Goal: Check status: Check status

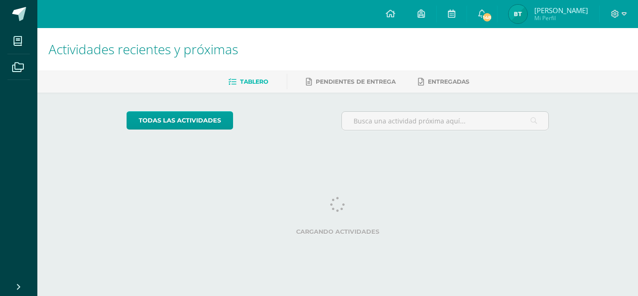
click at [519, 16] on img at bounding box center [518, 14] width 19 height 19
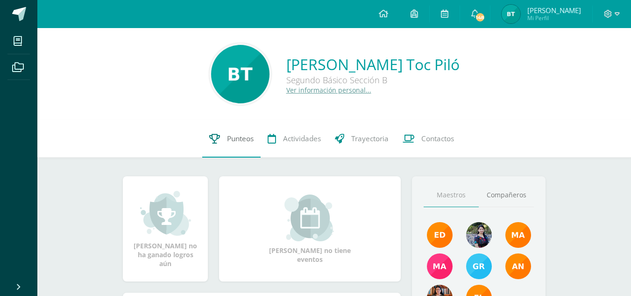
click at [241, 137] on span "Punteos" at bounding box center [240, 139] width 27 height 10
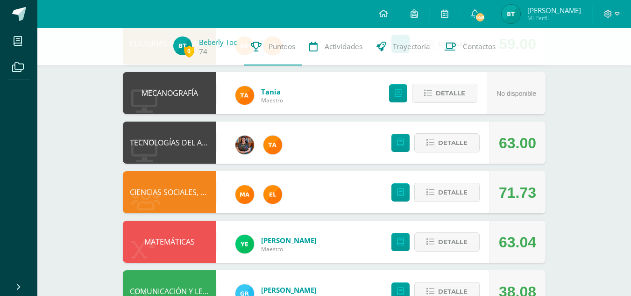
scroll to position [474, 0]
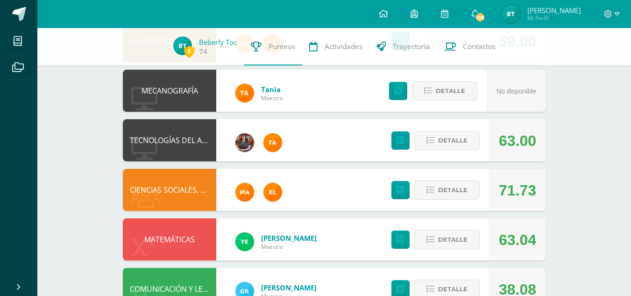
click at [480, 171] on div "Detalle" at bounding box center [433, 190] width 112 height 42
click at [461, 183] on span "Detalle" at bounding box center [452, 189] width 29 height 17
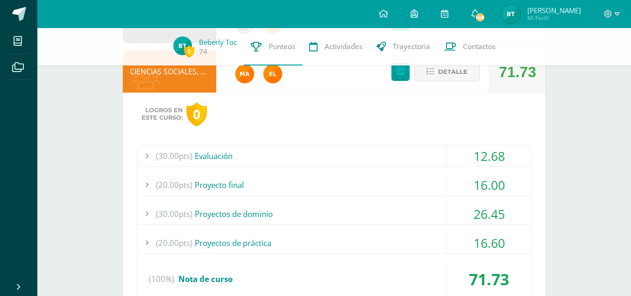
scroll to position [593, 0]
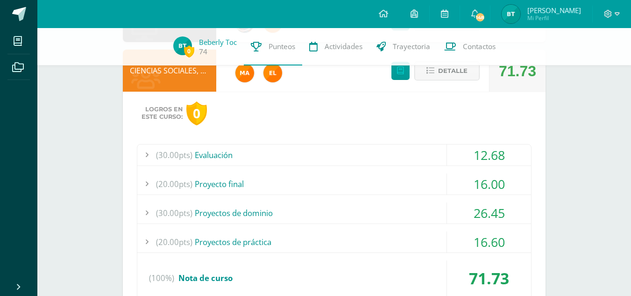
click at [393, 234] on div "(20.00pts) Proyectos de práctica" at bounding box center [334, 241] width 394 height 21
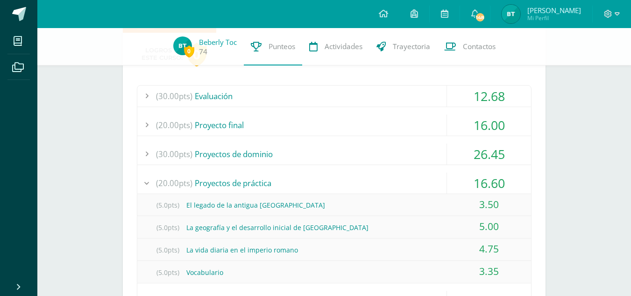
scroll to position [651, 0]
click at [402, 102] on div "(30.00pts) Evaluación" at bounding box center [334, 96] width 394 height 21
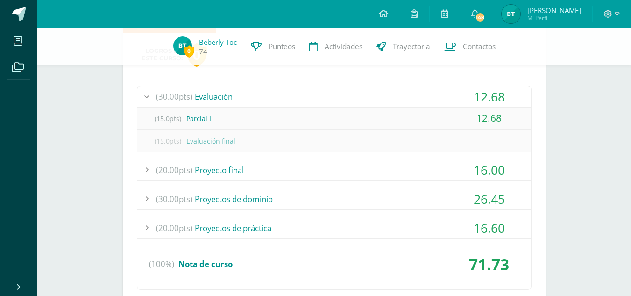
click at [334, 172] on div "(20.00pts) Proyecto final" at bounding box center [334, 169] width 394 height 21
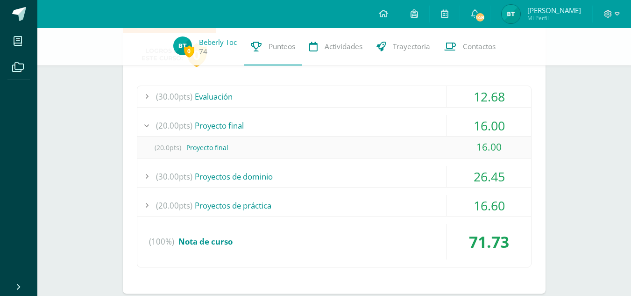
click at [326, 179] on div "(30.00pts) Proyectos de dominio" at bounding box center [334, 176] width 394 height 21
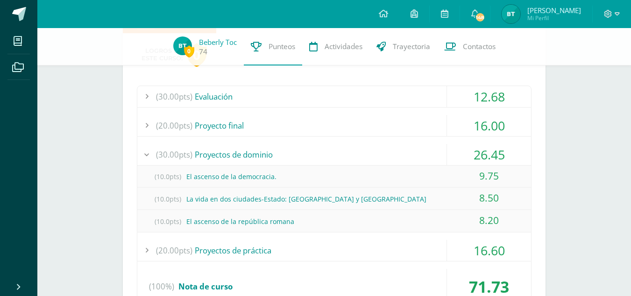
click at [313, 255] on div "(20.00pts) Proyectos de práctica" at bounding box center [334, 250] width 394 height 21
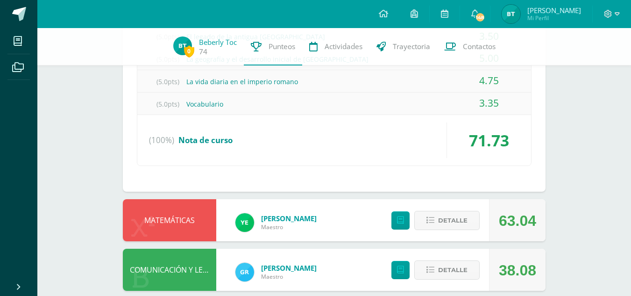
scroll to position [833, 0]
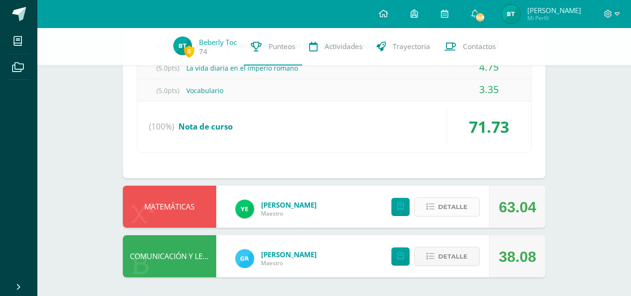
click at [445, 211] on span "Detalle" at bounding box center [452, 206] width 29 height 17
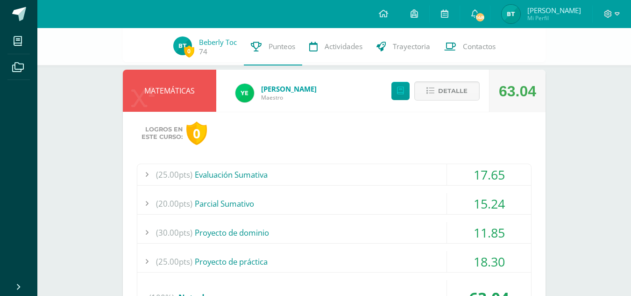
scroll to position [962, 0]
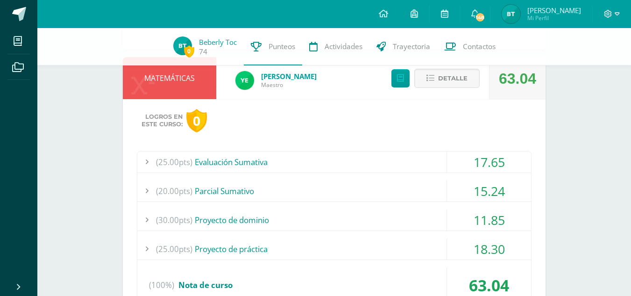
click at [381, 170] on div "(25.00pts) Evaluación Sumativa" at bounding box center [334, 161] width 394 height 21
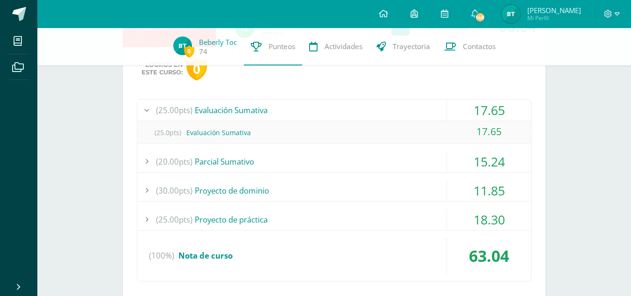
scroll to position [928, 0]
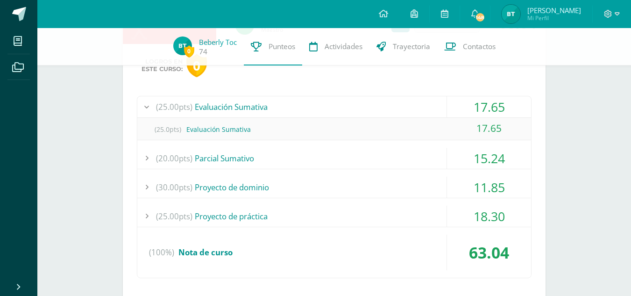
click at [350, 170] on div "(25.00pts) Evaluación Sumativa 17.65 (25.0pts) Evaluación Sumativa 17.65" at bounding box center [334, 187] width 395 height 182
click at [333, 152] on div "(20.00pts) Parcial Sumativo" at bounding box center [334, 158] width 394 height 21
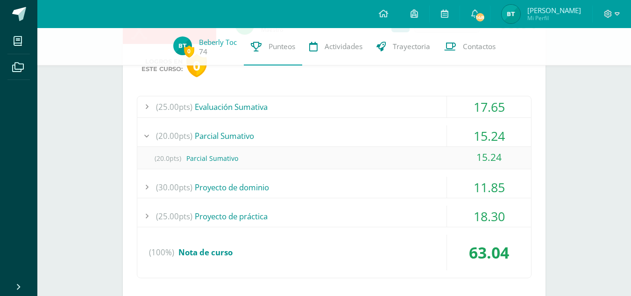
click at [332, 184] on div "(30.00pts) Proyecto de dominio" at bounding box center [334, 187] width 394 height 21
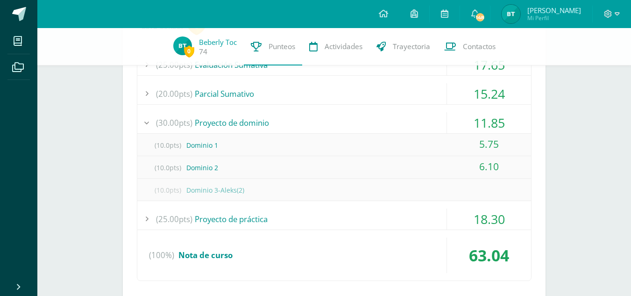
scroll to position [971, 0]
click at [250, 213] on div "(25.00pts) Proyecto de práctica" at bounding box center [334, 217] width 394 height 21
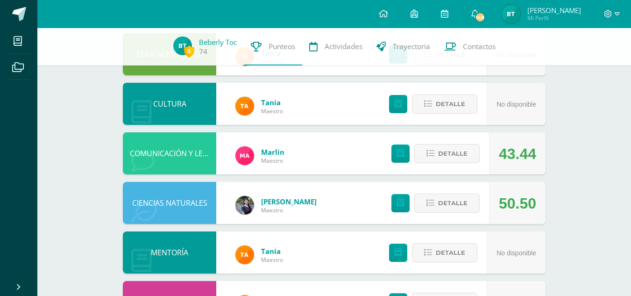
scroll to position [0, 0]
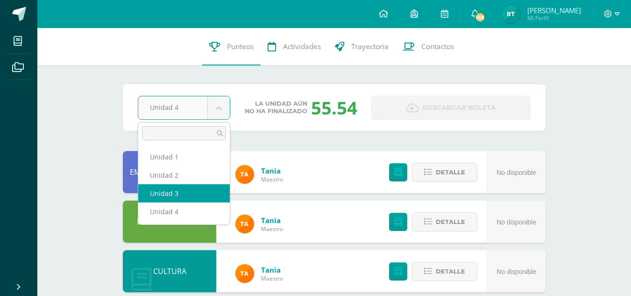
select select "Unidad 3"
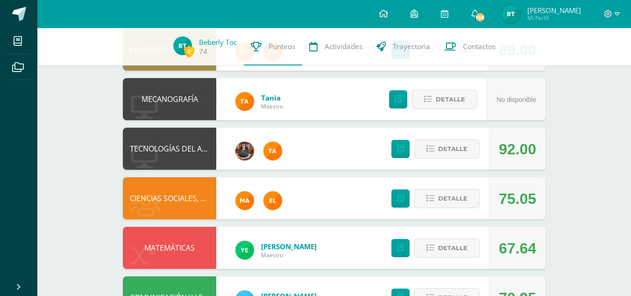
scroll to position [470, 0]
